Goal: Task Accomplishment & Management: Use online tool/utility

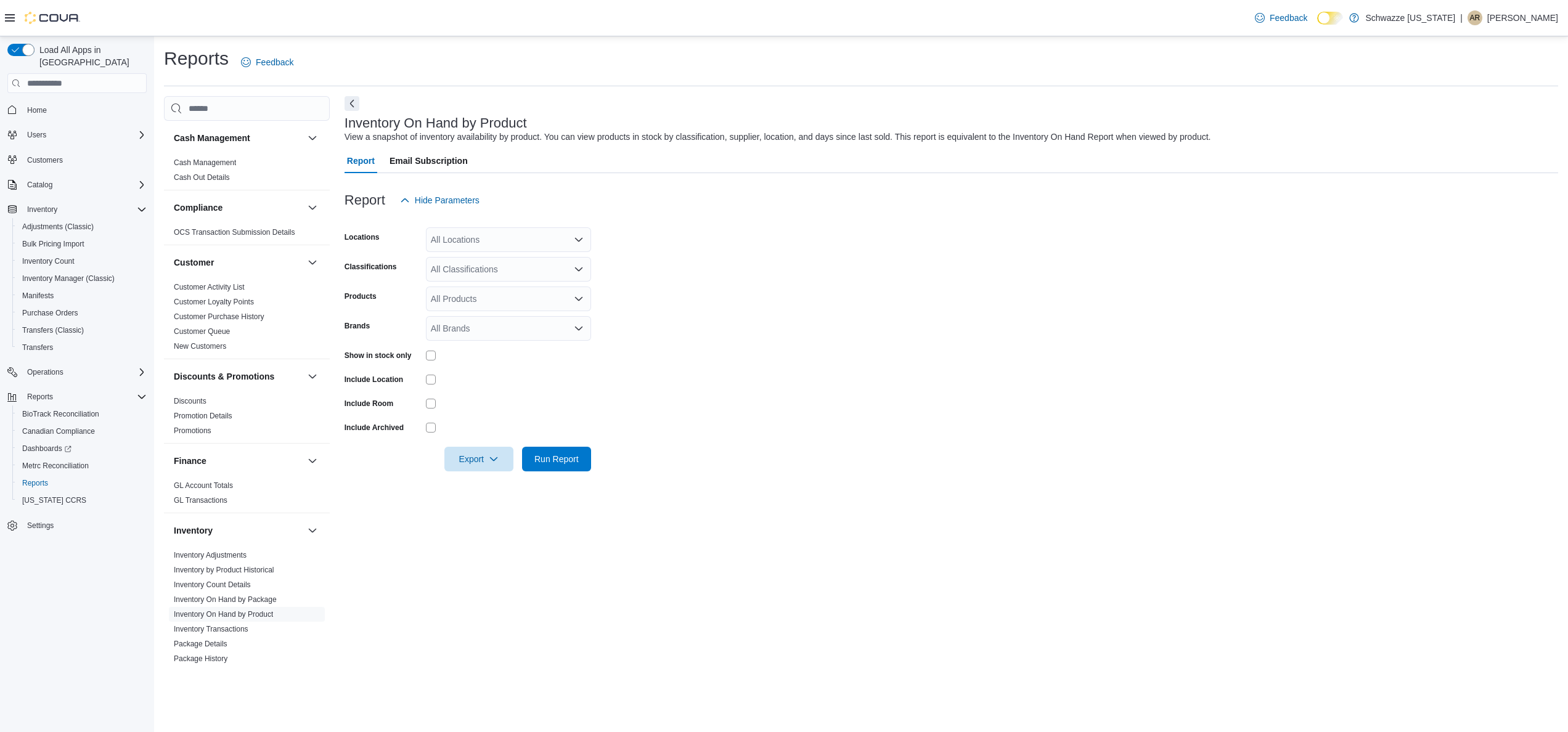
scroll to position [12, 0]
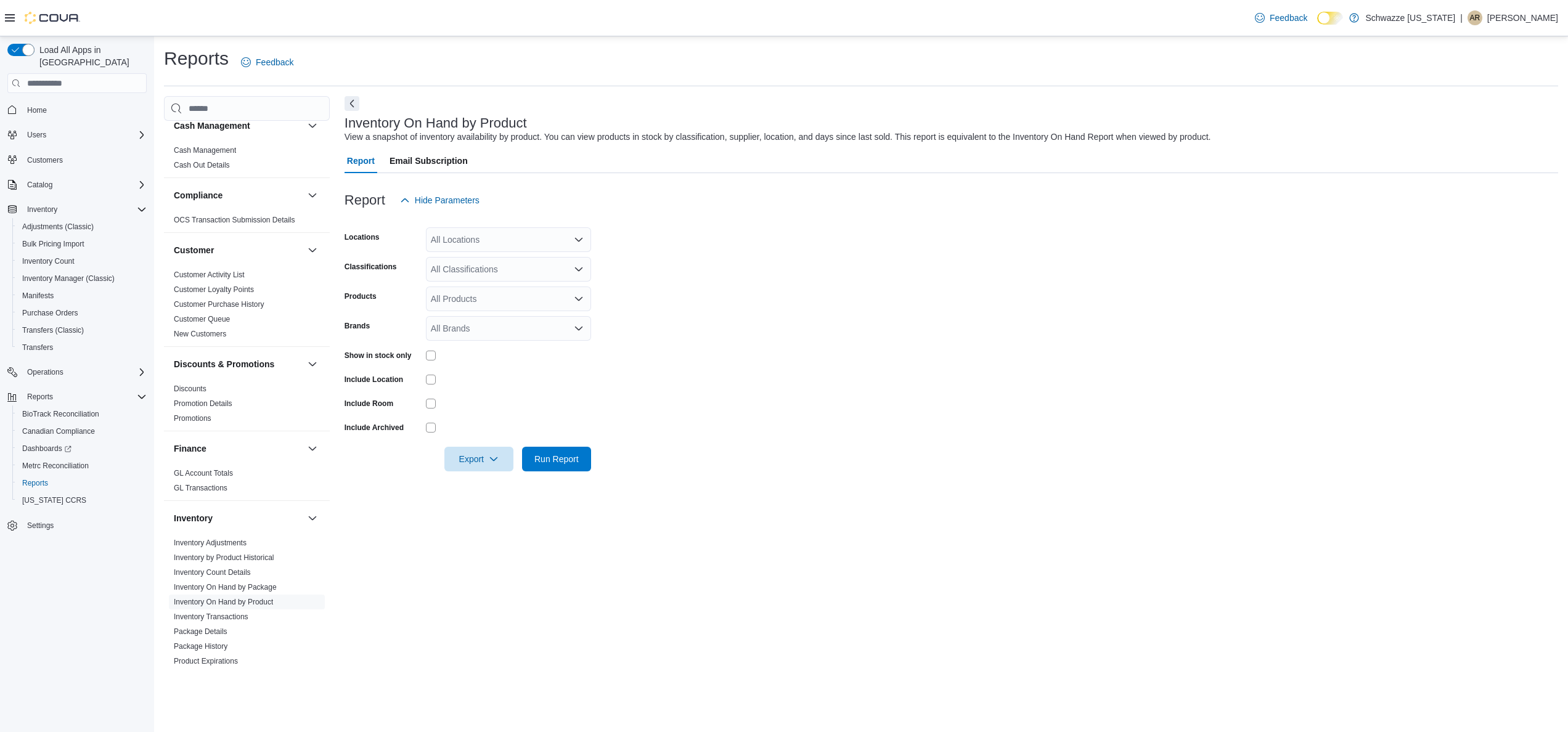
click at [778, 395] on form "Locations All Locations Classifications All Classifications Products All Produc…" at bounding box center [951, 342] width 1213 height 259
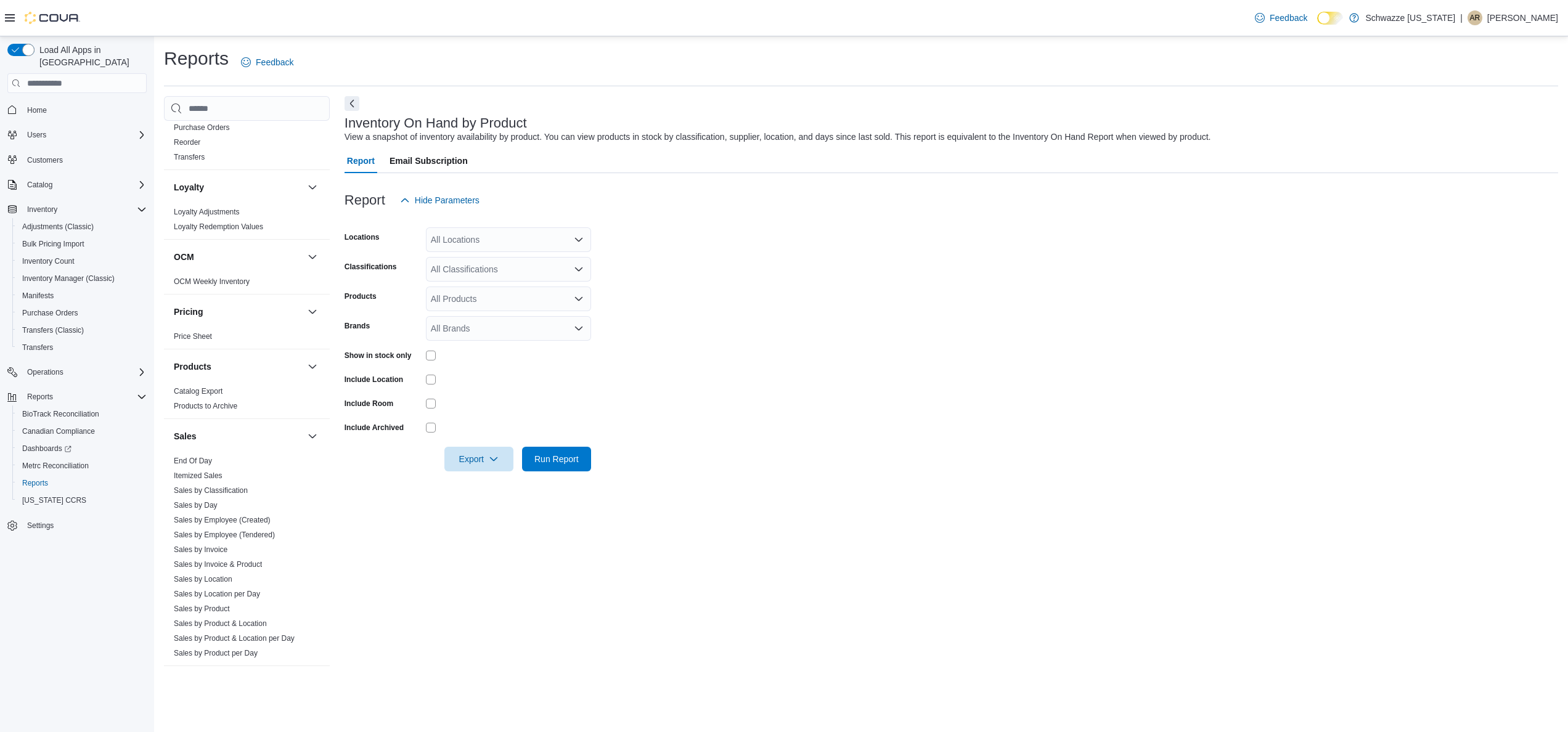
scroll to position [695, 0]
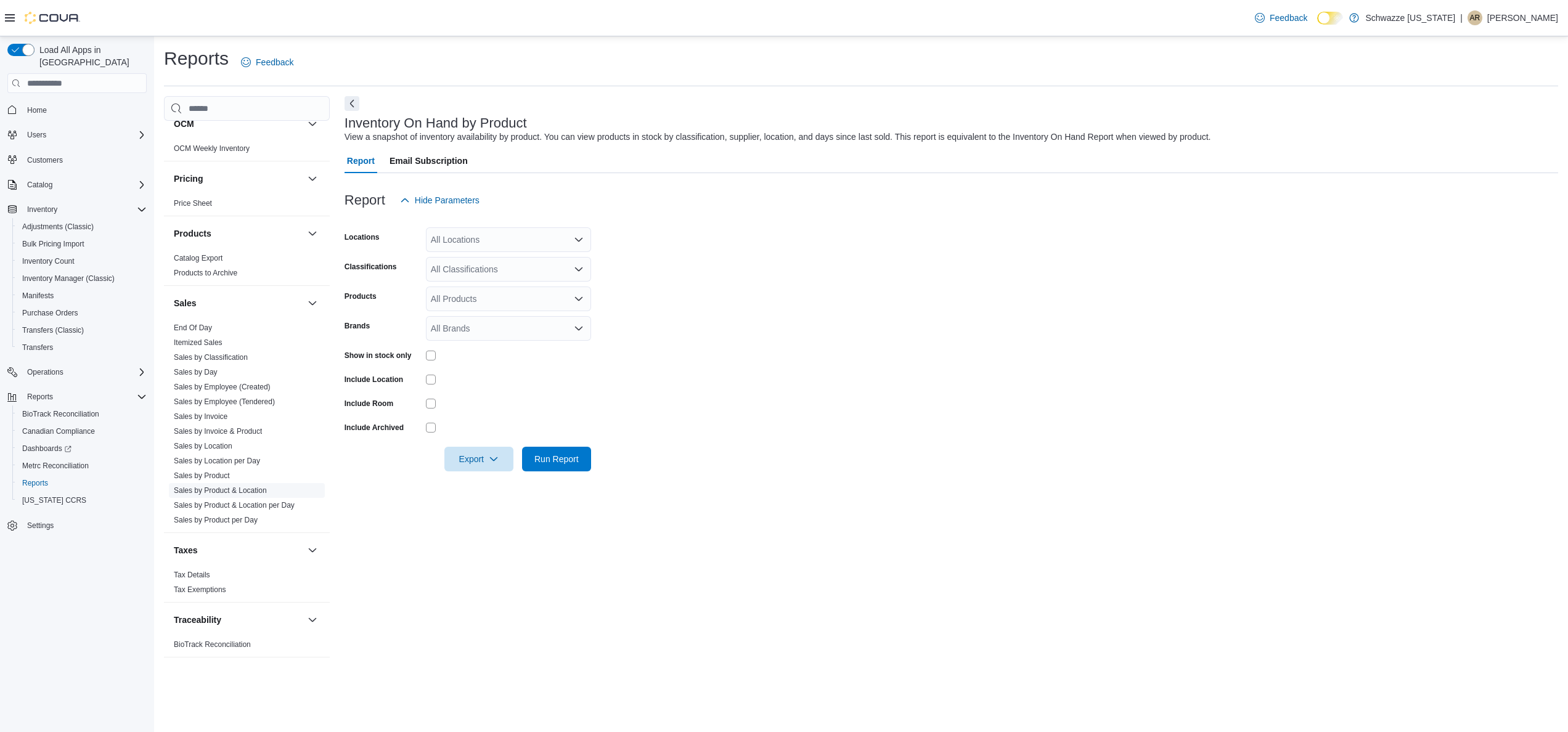
click at [232, 486] on link "Sales by Product & Location" at bounding box center [220, 490] width 93 height 9
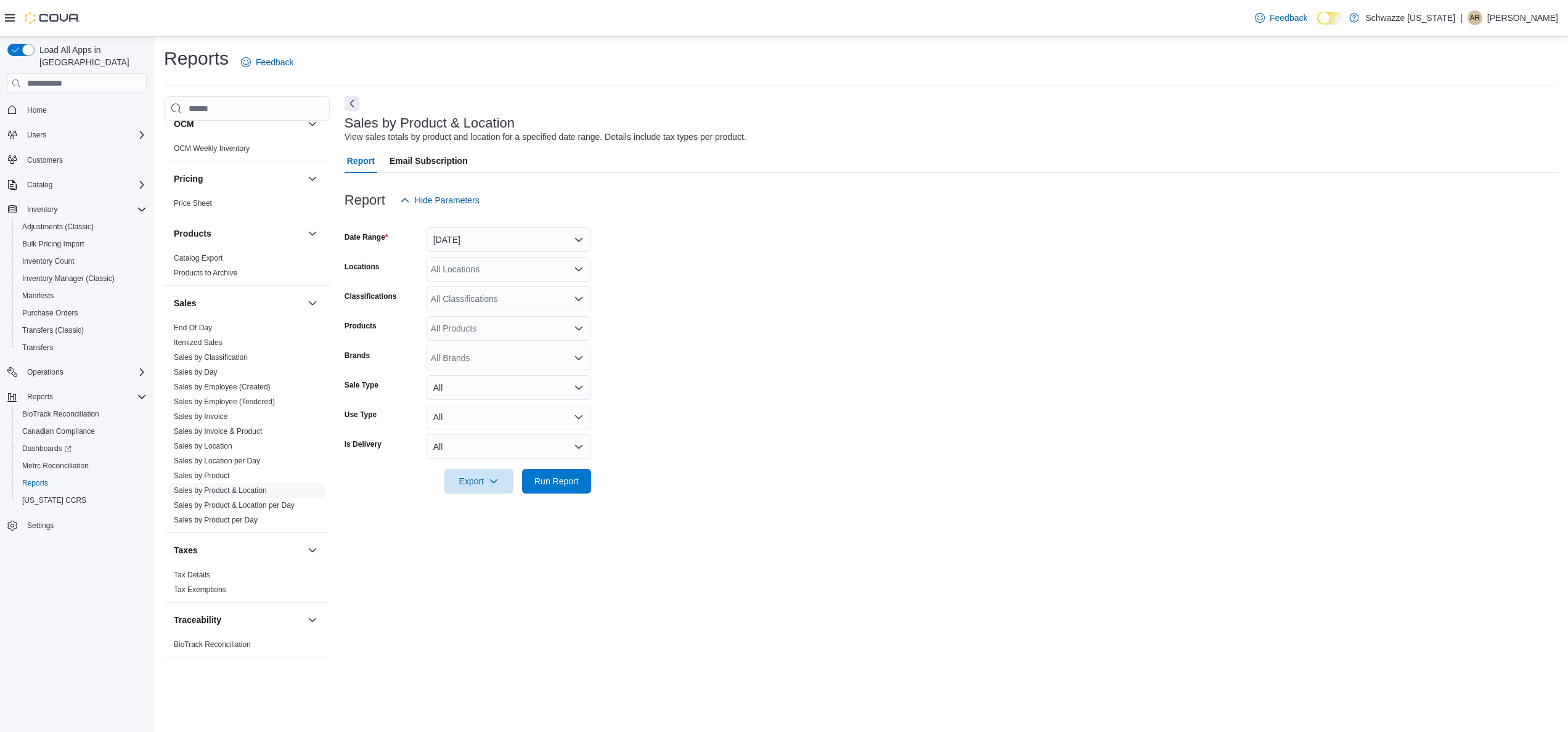
click at [534, 292] on div "All Classifications" at bounding box center [508, 299] width 165 height 24
click at [610, 282] on form "Date Range [DATE] Locations All Locations Classifications All Classifications C…" at bounding box center [951, 352] width 1213 height 281
click at [536, 282] on form "Date Range [DATE] Locations All Locations Classifications All Classifications P…" at bounding box center [951, 352] width 1213 height 281
click at [531, 328] on div "All Products" at bounding box center [508, 329] width 165 height 24
click at [647, 316] on form "Date Range [DATE] Locations All Locations Classifications All Classifications P…" at bounding box center [951, 352] width 1213 height 281
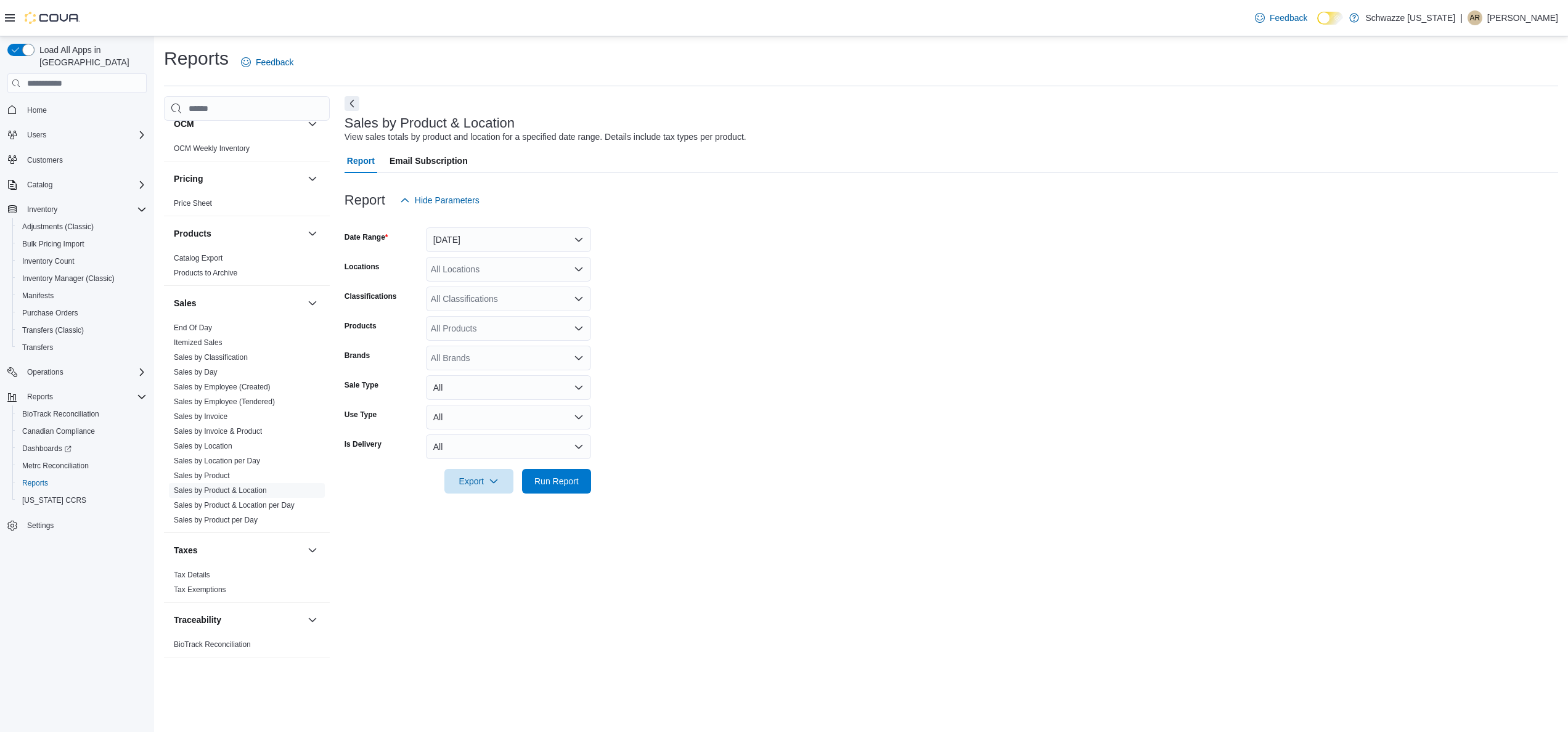
click at [508, 279] on div "All Locations" at bounding box center [508, 269] width 165 height 24
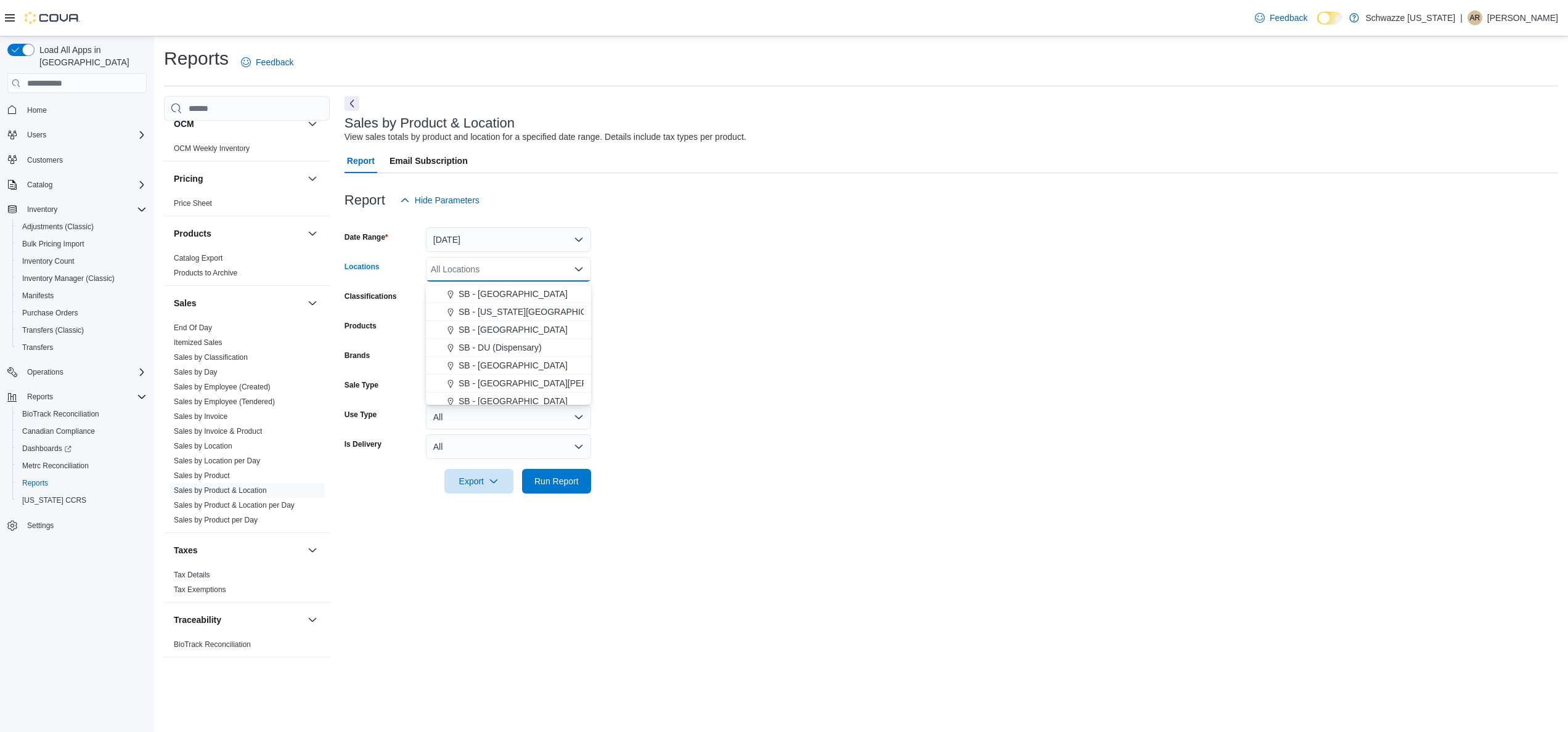
click at [693, 333] on form "Date Range [DATE] Locations All Locations Combo box. Selected. Combo box input.…" at bounding box center [951, 352] width 1213 height 281
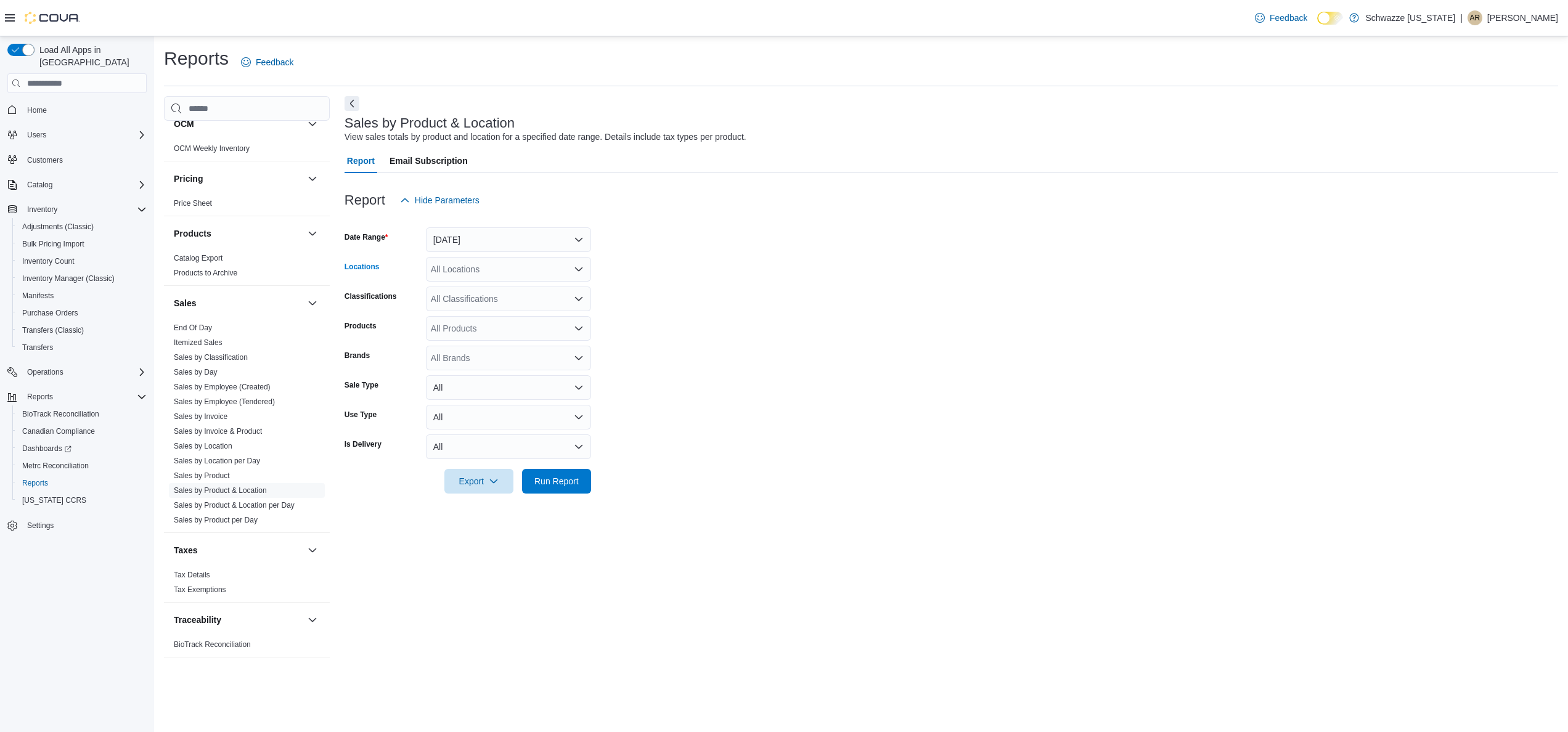
click at [511, 277] on div "All Locations" at bounding box center [508, 269] width 165 height 24
click at [502, 292] on span "Schwazze [US_STATE]" at bounding box center [491, 290] width 90 height 12
drag, startPoint x: 684, startPoint y: 316, endPoint x: 676, endPoint y: 316, distance: 8.0
click at [683, 316] on form "Date Range [DATE] Locations [GEOGRAPHIC_DATA] [US_STATE] Combo box. Selected. S…" at bounding box center [951, 352] width 1213 height 281
click at [506, 211] on div "Report Hide Parameters" at bounding box center [951, 200] width 1213 height 24
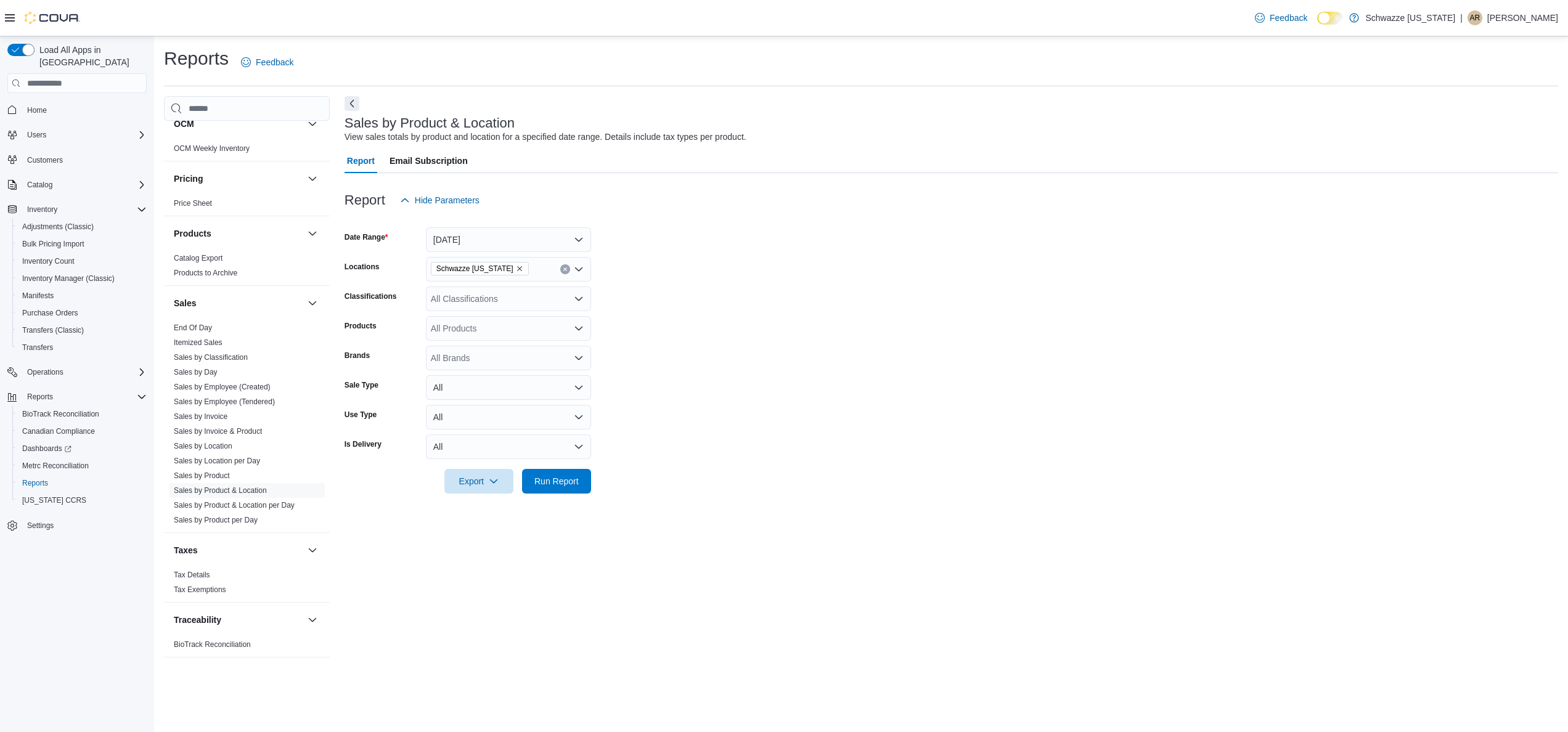
click at [506, 219] on div at bounding box center [951, 220] width 1213 height 15
click at [502, 248] on button "[DATE]" at bounding box center [508, 239] width 165 height 24
click at [510, 351] on button "Last 7 Days (excluding [DATE])" at bounding box center [508, 363] width 165 height 24
click at [517, 267] on icon "Remove Schwazze Colorado from selection in this group" at bounding box center [519, 269] width 5 height 5
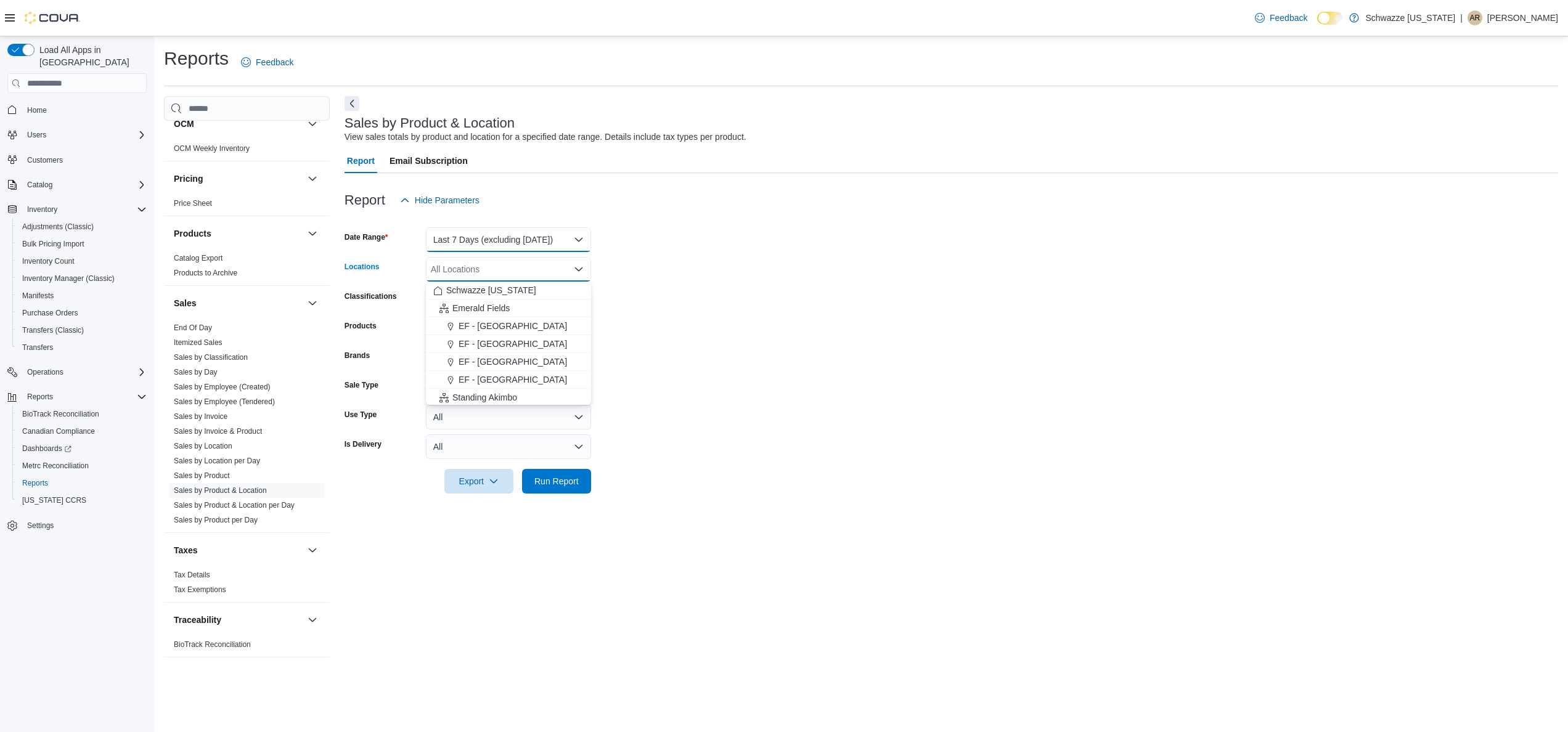
click at [521, 230] on button "Last 7 Days (excluding [DATE])" at bounding box center [508, 239] width 165 height 24
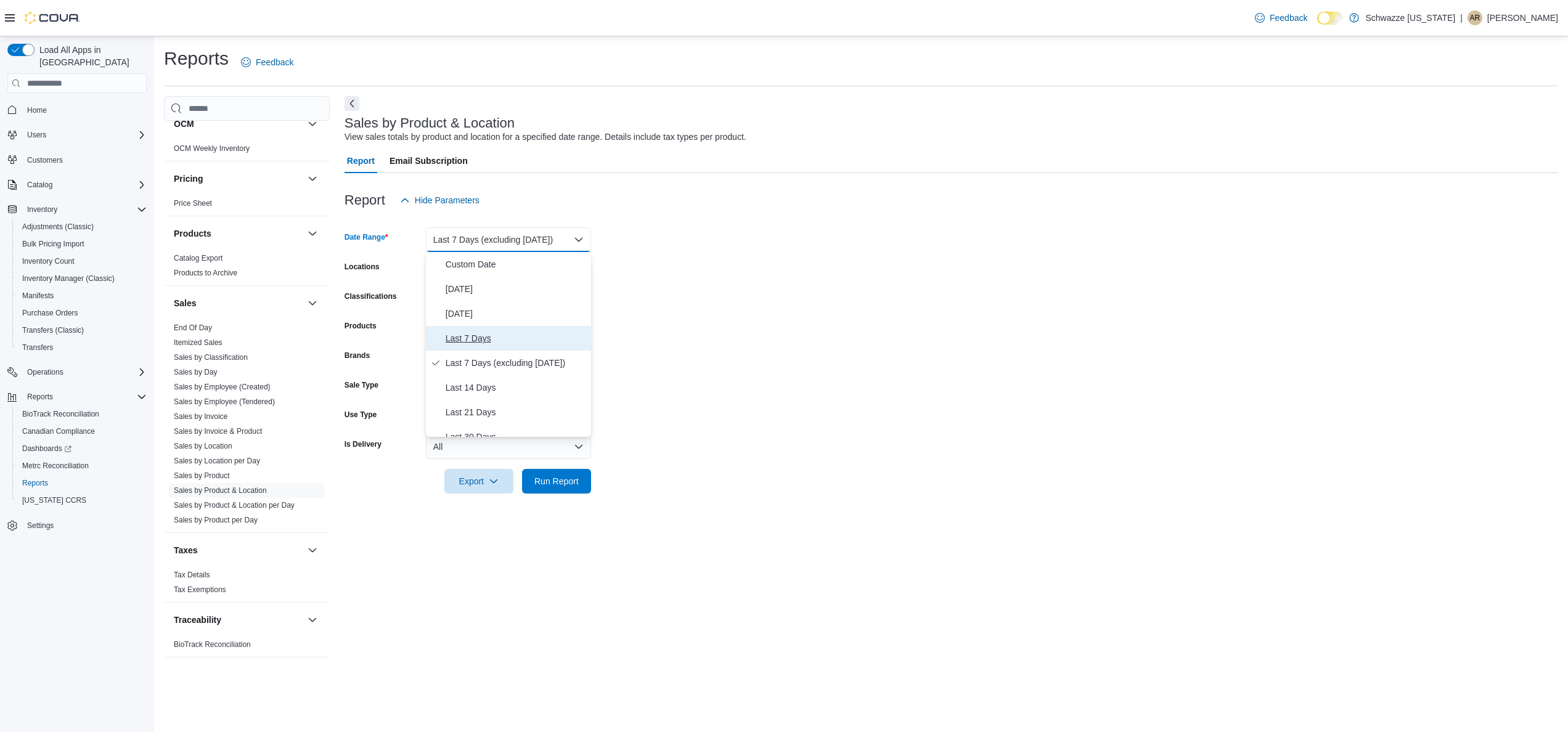
click at [515, 345] on span "Last 7 Days" at bounding box center [516, 338] width 140 height 15
click at [958, 340] on form "Date Range Last 7 Days Locations All Locations Classifications All Classificati…" at bounding box center [951, 352] width 1213 height 281
click at [575, 265] on icon "Open list of options" at bounding box center [578, 269] width 10 height 10
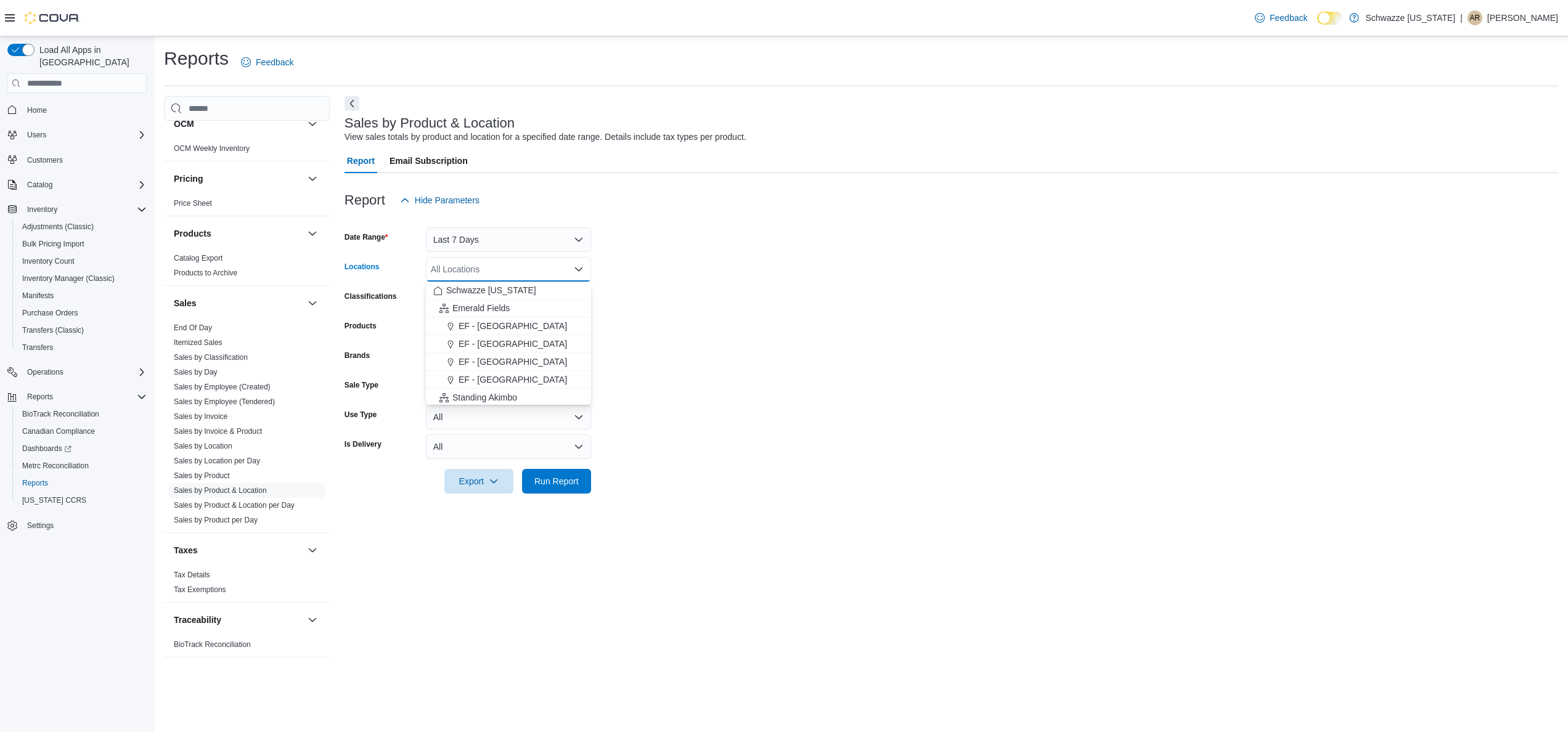
click at [896, 343] on form "Date Range Last 7 Days Locations All Locations Combo box. Selected. Combo box i…" at bounding box center [951, 352] width 1213 height 281
click at [489, 482] on icon "button" at bounding box center [493, 480] width 10 height 10
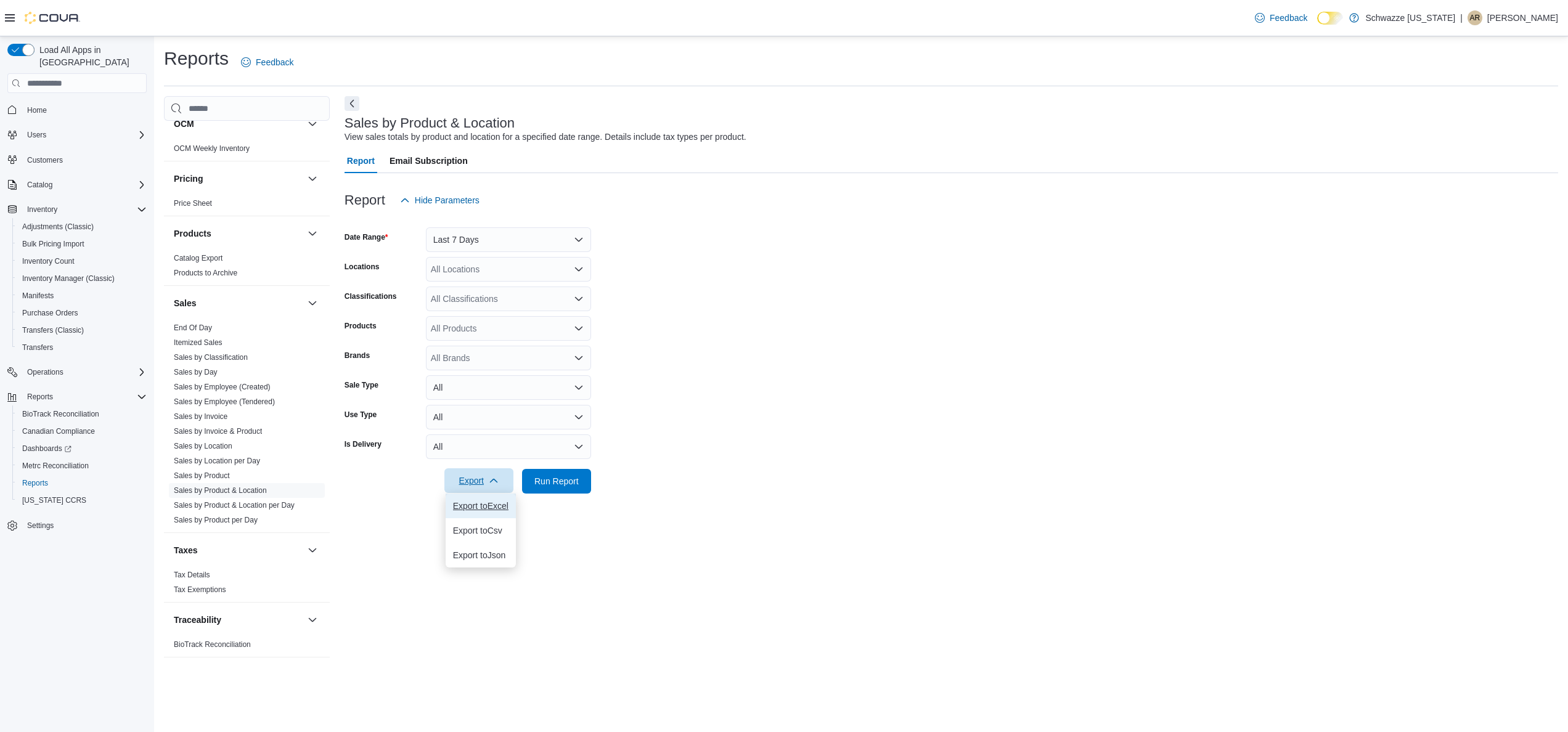
click at [497, 511] on span "Export to Excel" at bounding box center [481, 505] width 56 height 10
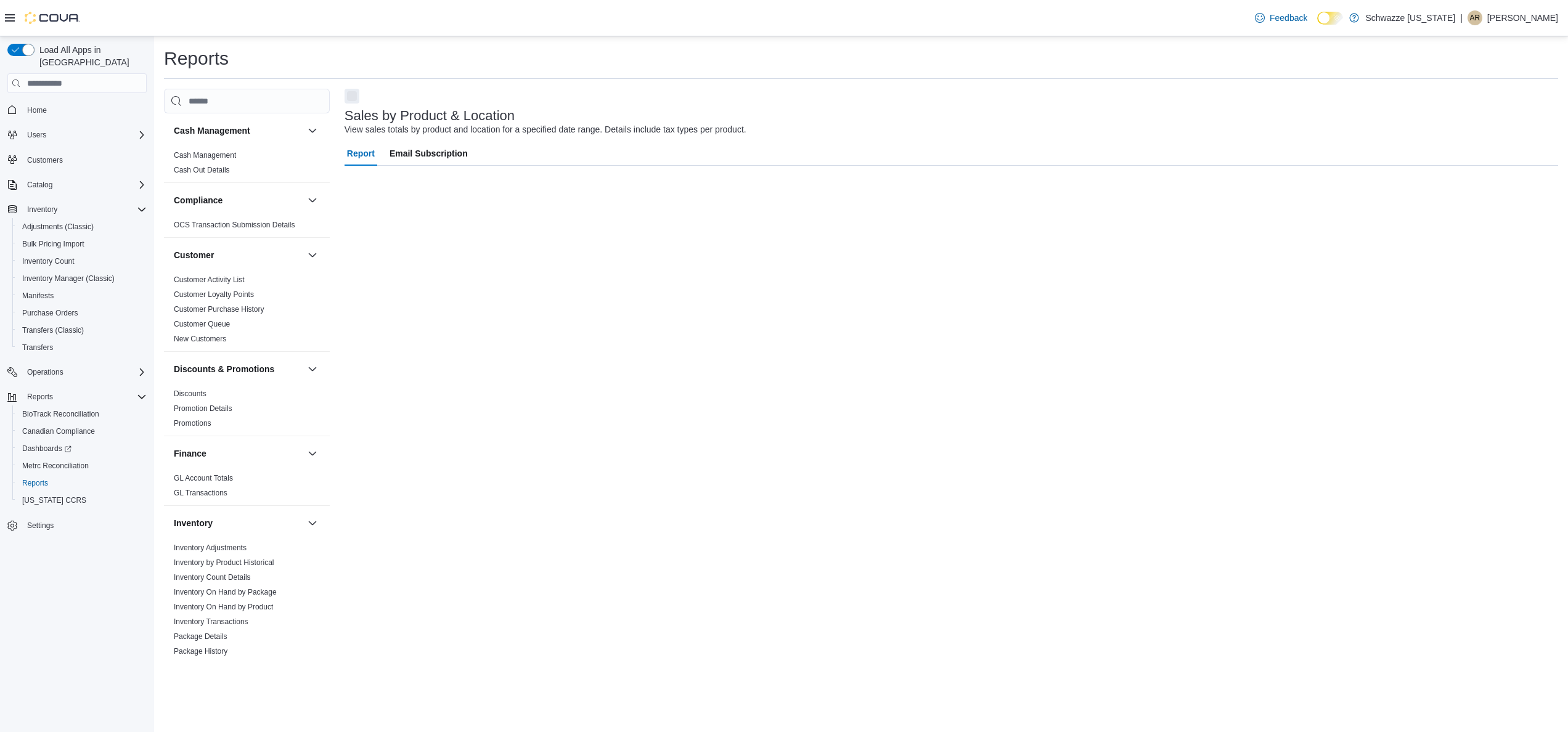
click at [532, 303] on div "Sales by Product & Location View sales totals by product and location for a spe…" at bounding box center [951, 375] width 1213 height 573
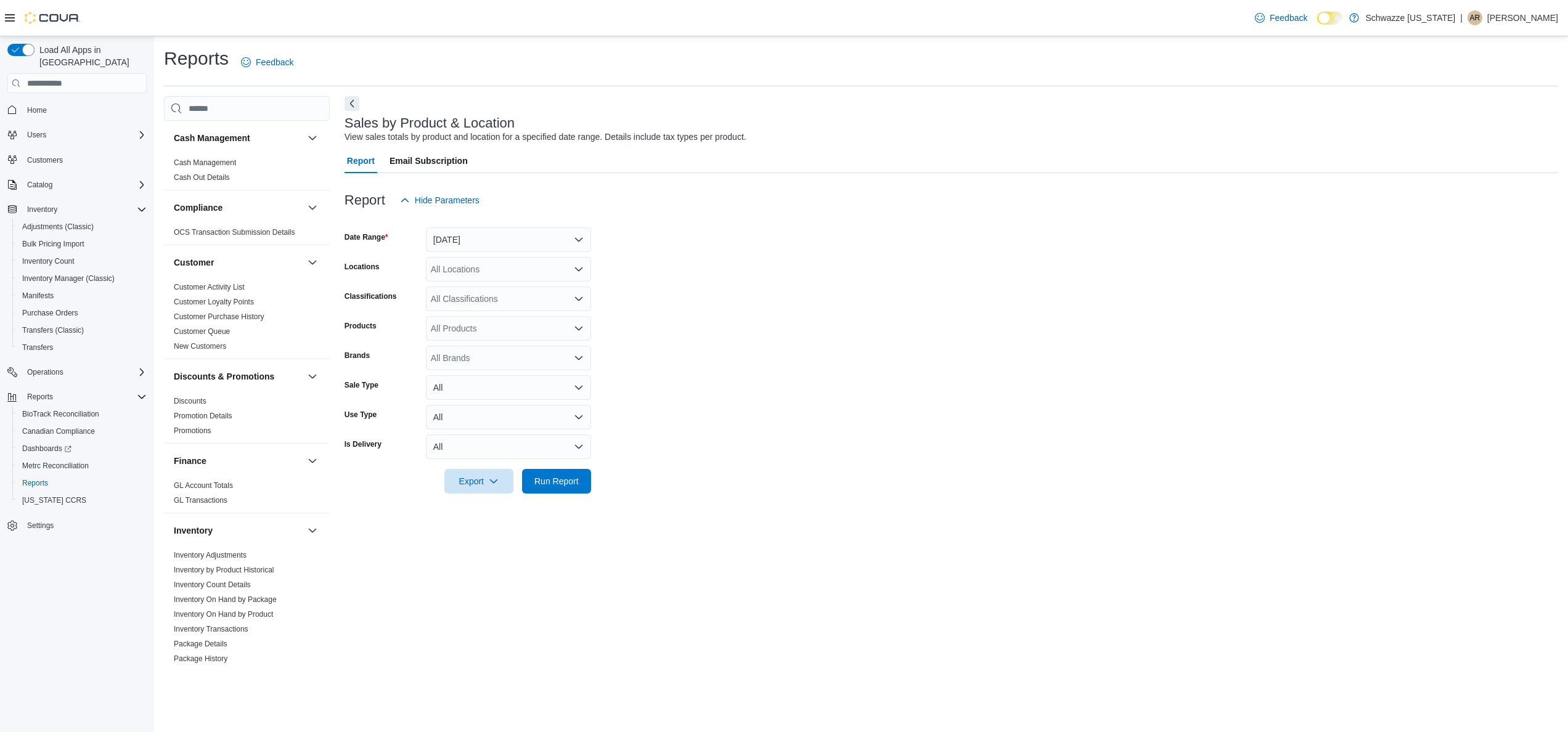
click at [503, 302] on div "All Classifications" at bounding box center [508, 299] width 165 height 24
click at [517, 430] on div "Concentrates" at bounding box center [508, 431] width 150 height 12
click at [652, 375] on form "Date Range Yesterday Locations All Locations Classifications Concentrates Combo…" at bounding box center [951, 352] width 1213 height 281
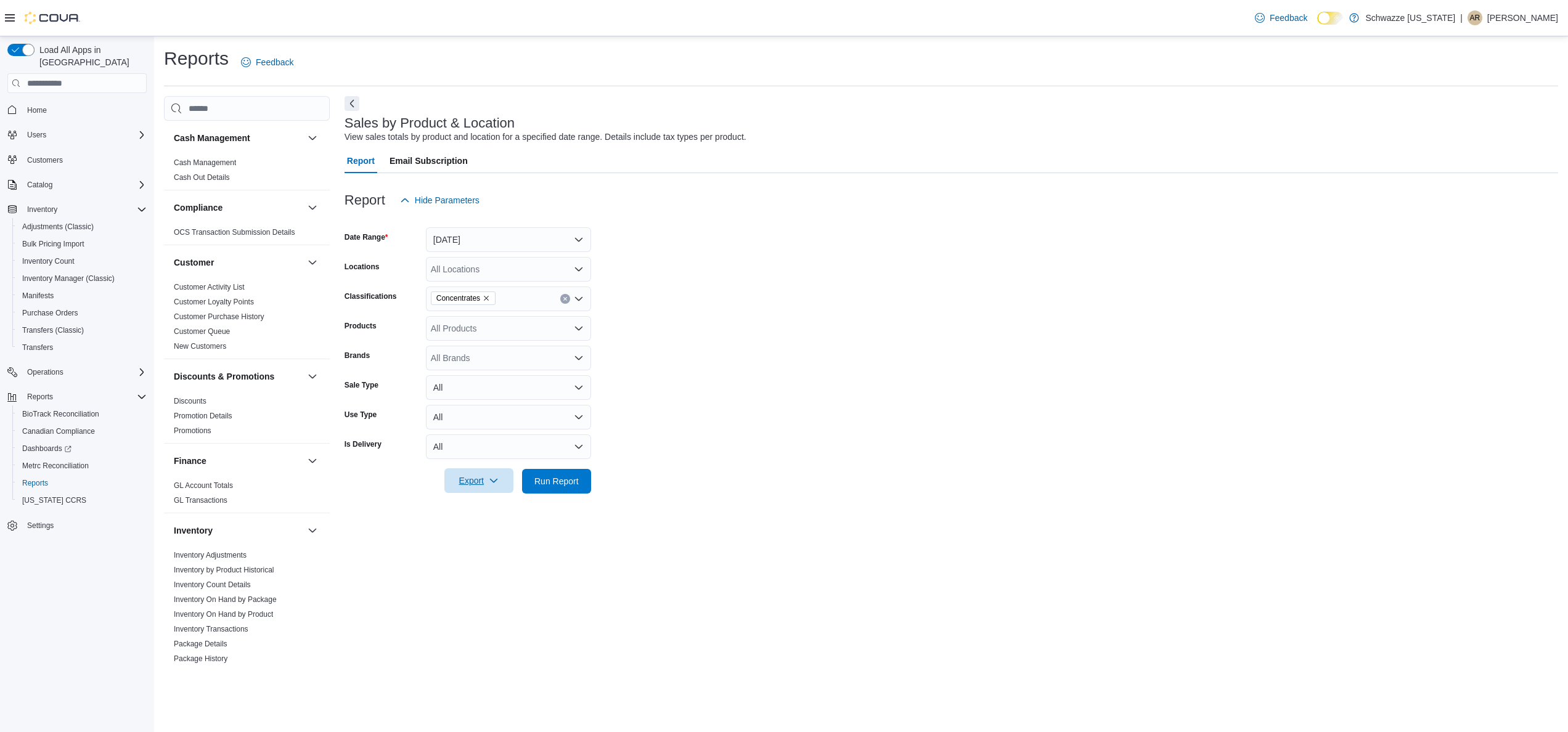
click at [467, 477] on span "Export" at bounding box center [479, 480] width 54 height 24
click at [489, 501] on span "Export to Excel" at bounding box center [481, 505] width 56 height 10
click at [1095, 461] on div at bounding box center [951, 464] width 1213 height 10
drag, startPoint x: 708, startPoint y: 229, endPoint x: 669, endPoint y: 239, distance: 40.3
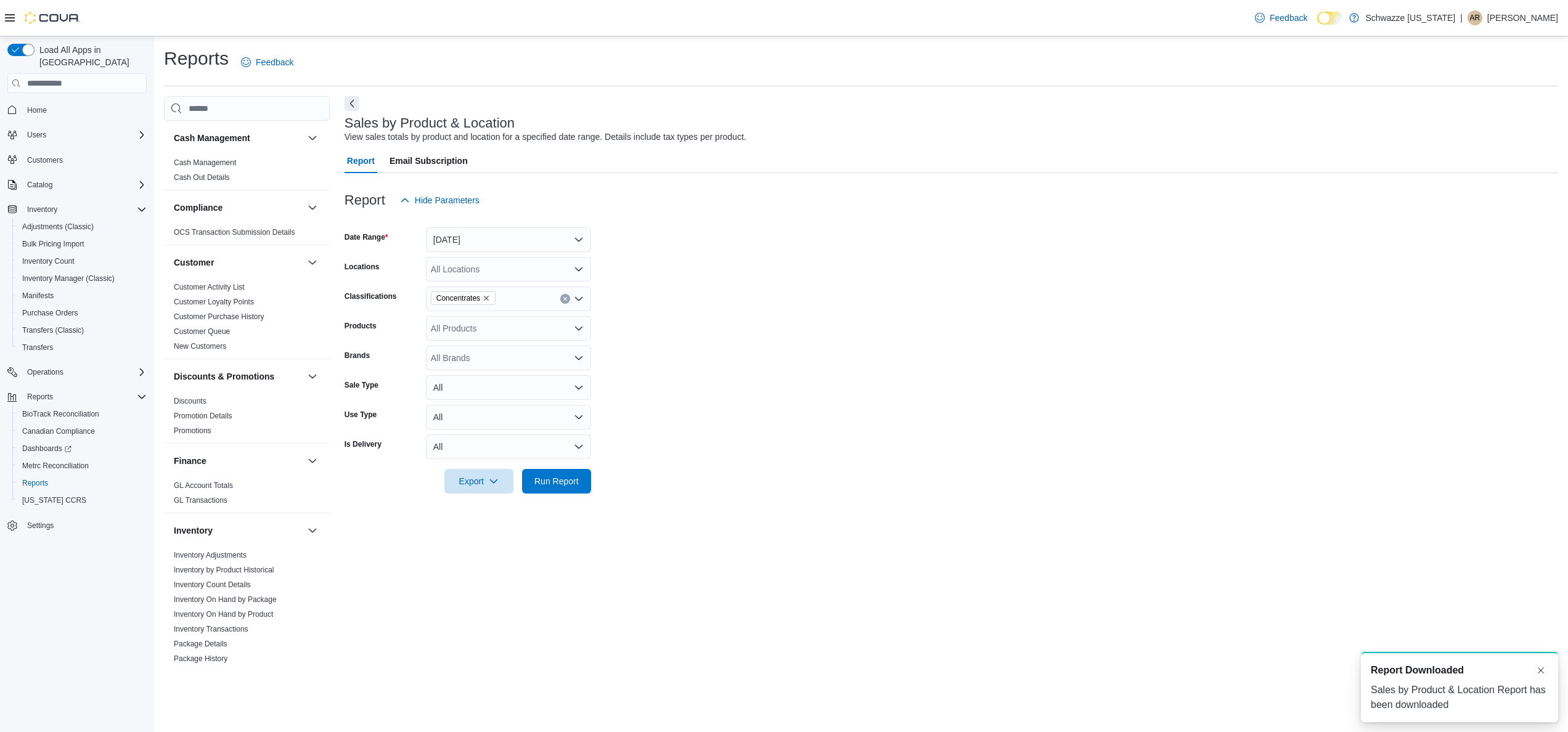
click at [708, 229] on form "Date Range Yesterday Locations All Locations Classifications Concentrates Produ…" at bounding box center [951, 352] width 1213 height 281
click at [530, 250] on button "[DATE]" at bounding box center [508, 239] width 165 height 24
click at [526, 343] on span "Last 7 Days" at bounding box center [516, 338] width 140 height 15
click at [847, 382] on form "Date Range Last 7 Days Locations All Locations Classifications Concentrates Pro…" at bounding box center [951, 352] width 1213 height 281
drag, startPoint x: 486, startPoint y: 473, endPoint x: 499, endPoint y: 481, distance: 15.3
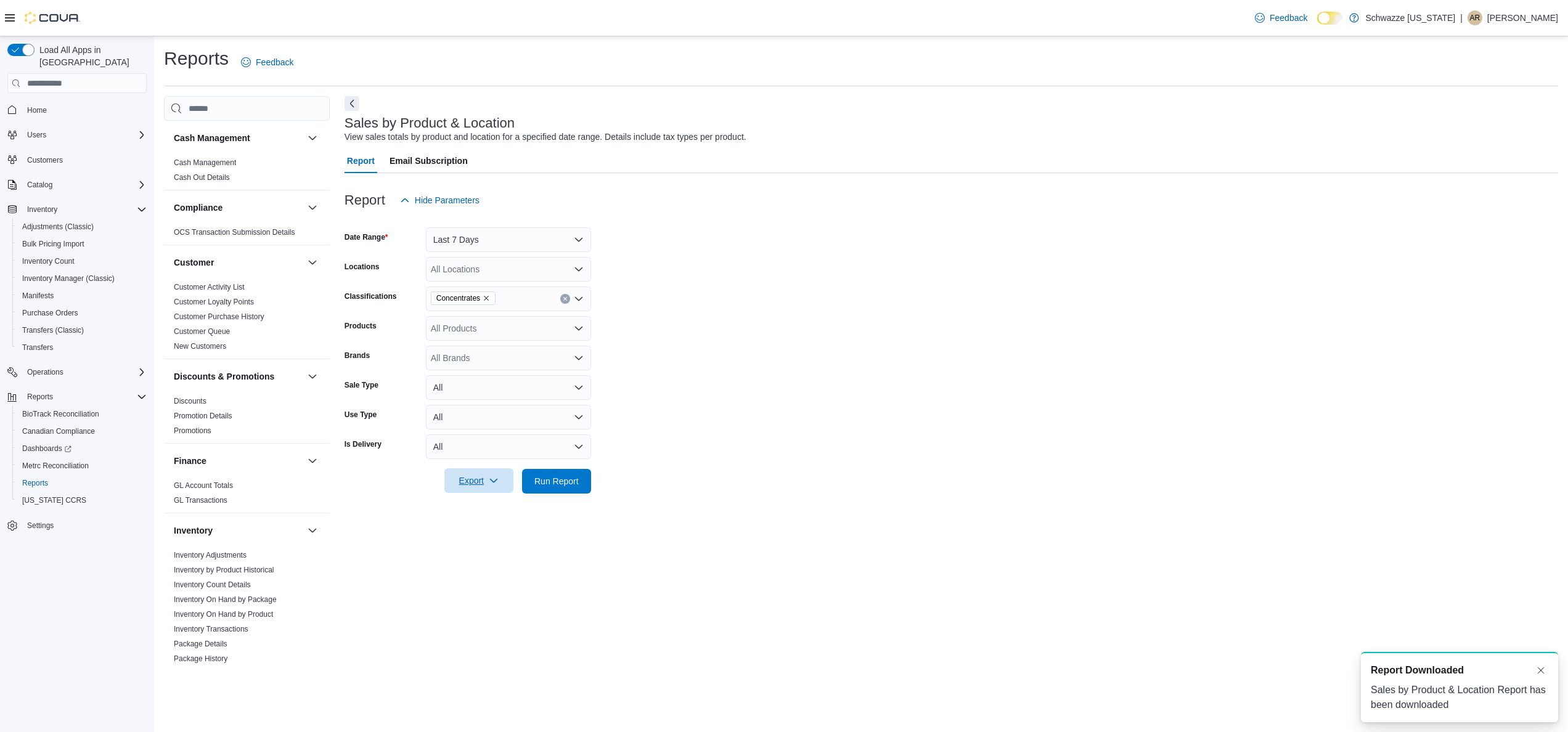
click at [486, 474] on span "Export" at bounding box center [479, 480] width 54 height 24
click at [461, 501] on span "Export to Excel" at bounding box center [481, 505] width 56 height 10
click at [1433, 482] on form "Date Range Last 7 Days Locations All Locations Classifications Concentrates Pro…" at bounding box center [951, 352] width 1213 height 281
